Goal: Information Seeking & Learning: Learn about a topic

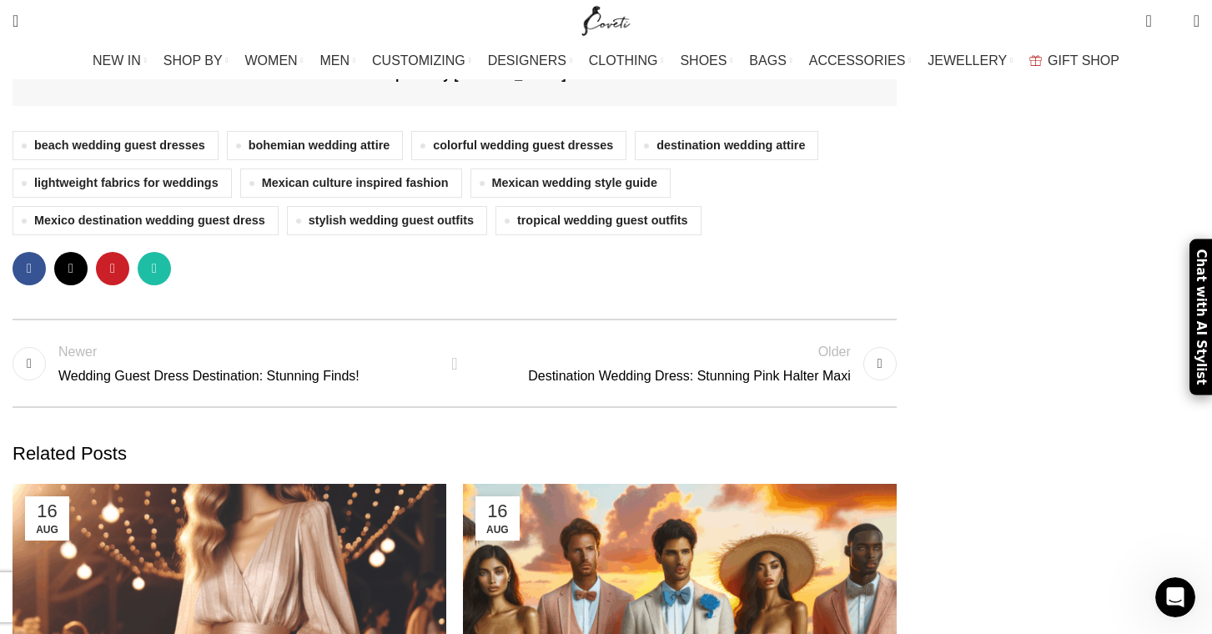
scroll to position [4459, 0]
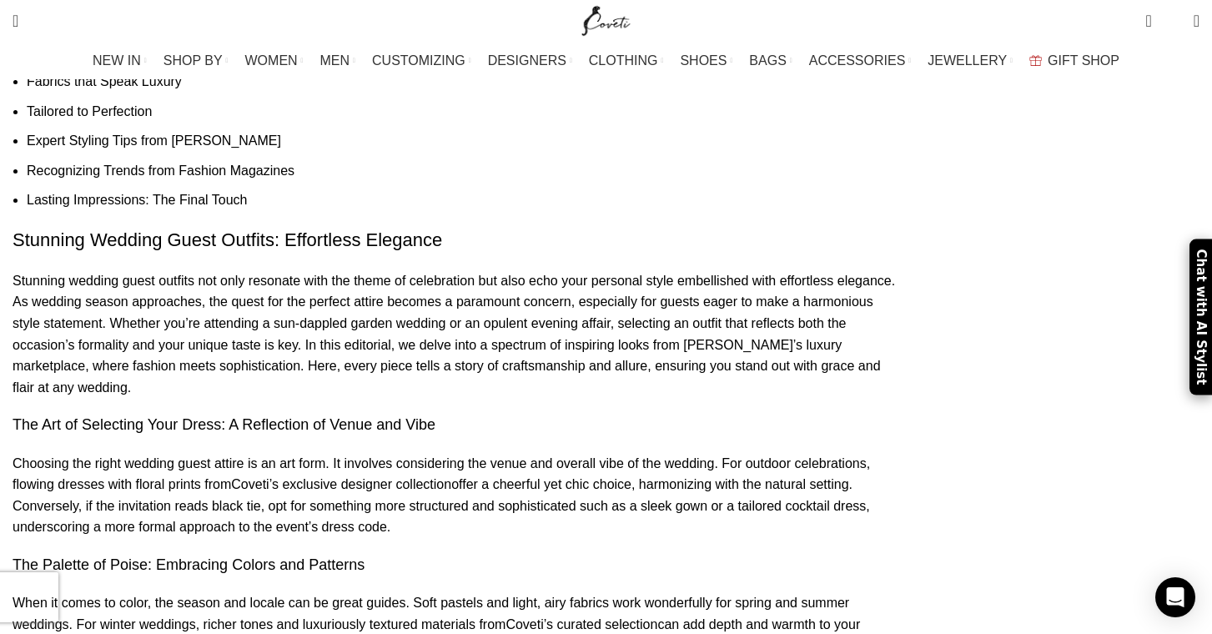
scroll to position [1492, 0]
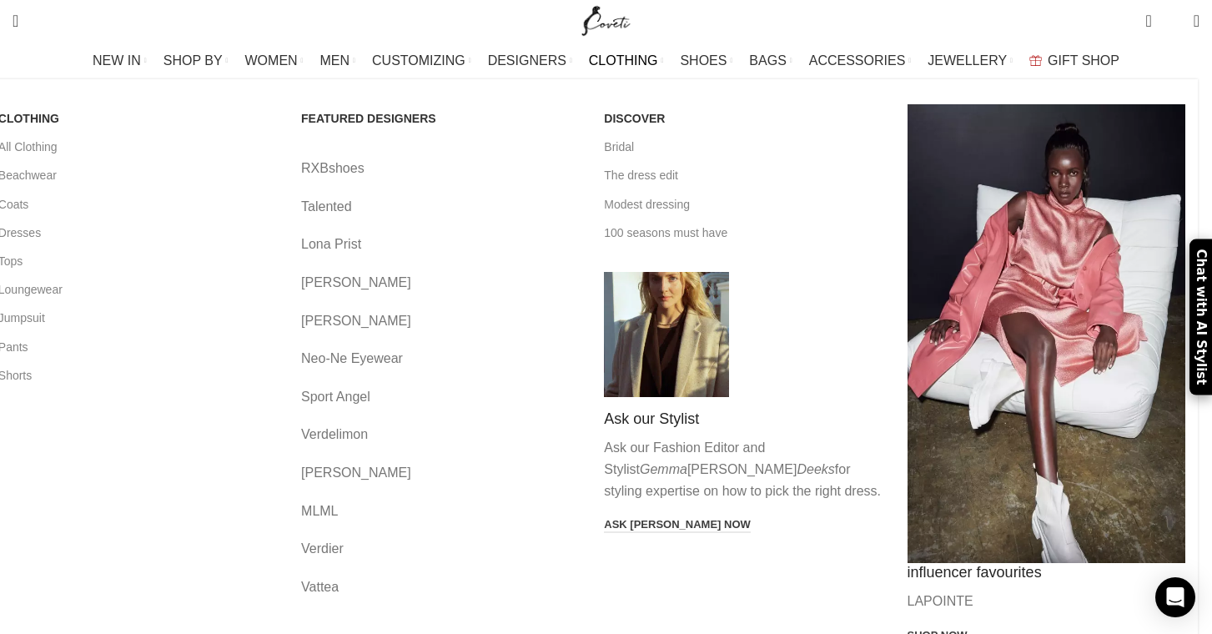
click at [627, 57] on span "CLOTHING" at bounding box center [623, 61] width 69 height 16
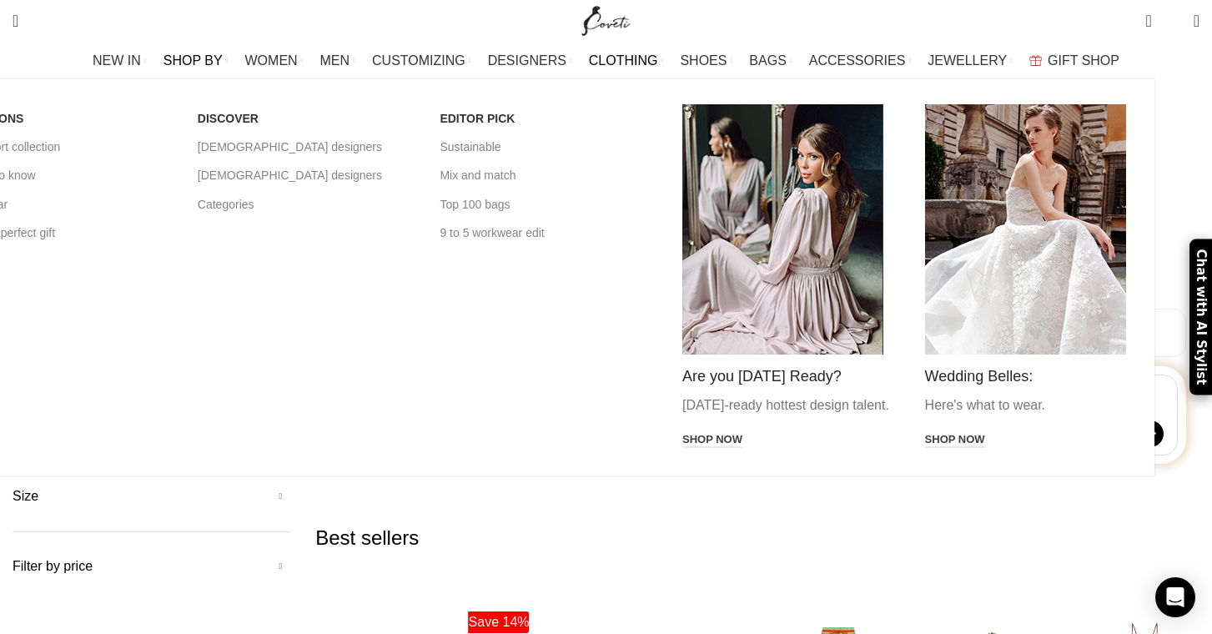
click at [850, 295] on img "Main navigation" at bounding box center [782, 229] width 201 height 250
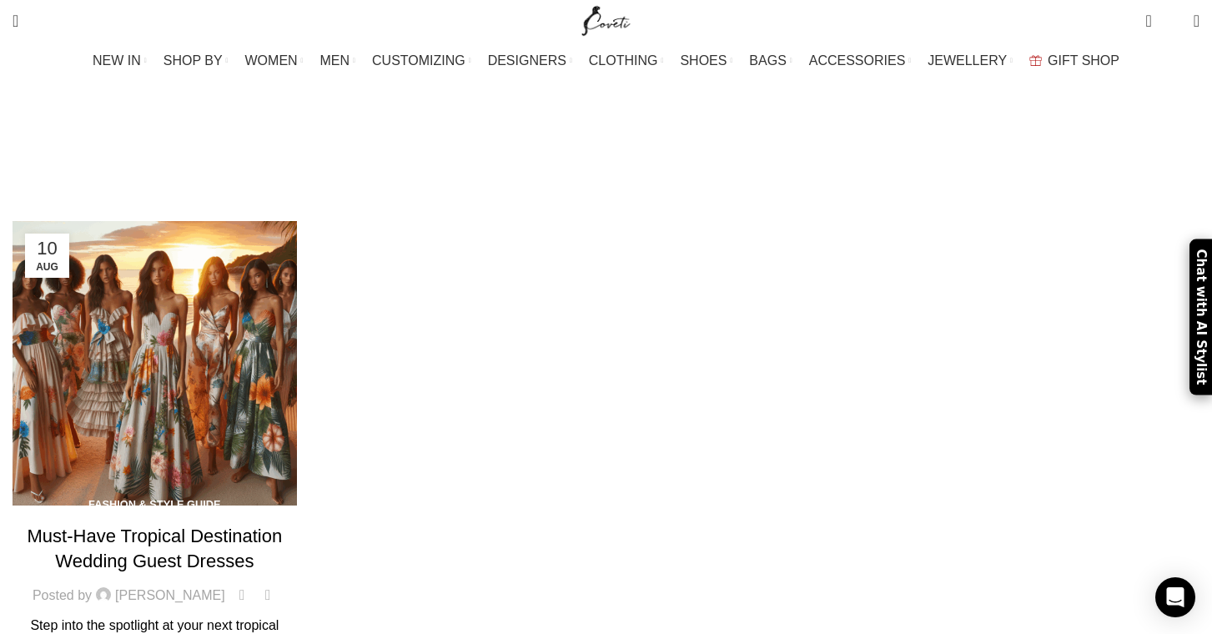
click at [247, 313] on link at bounding box center [155, 363] width 284 height 284
